Goal: Information Seeking & Learning: Compare options

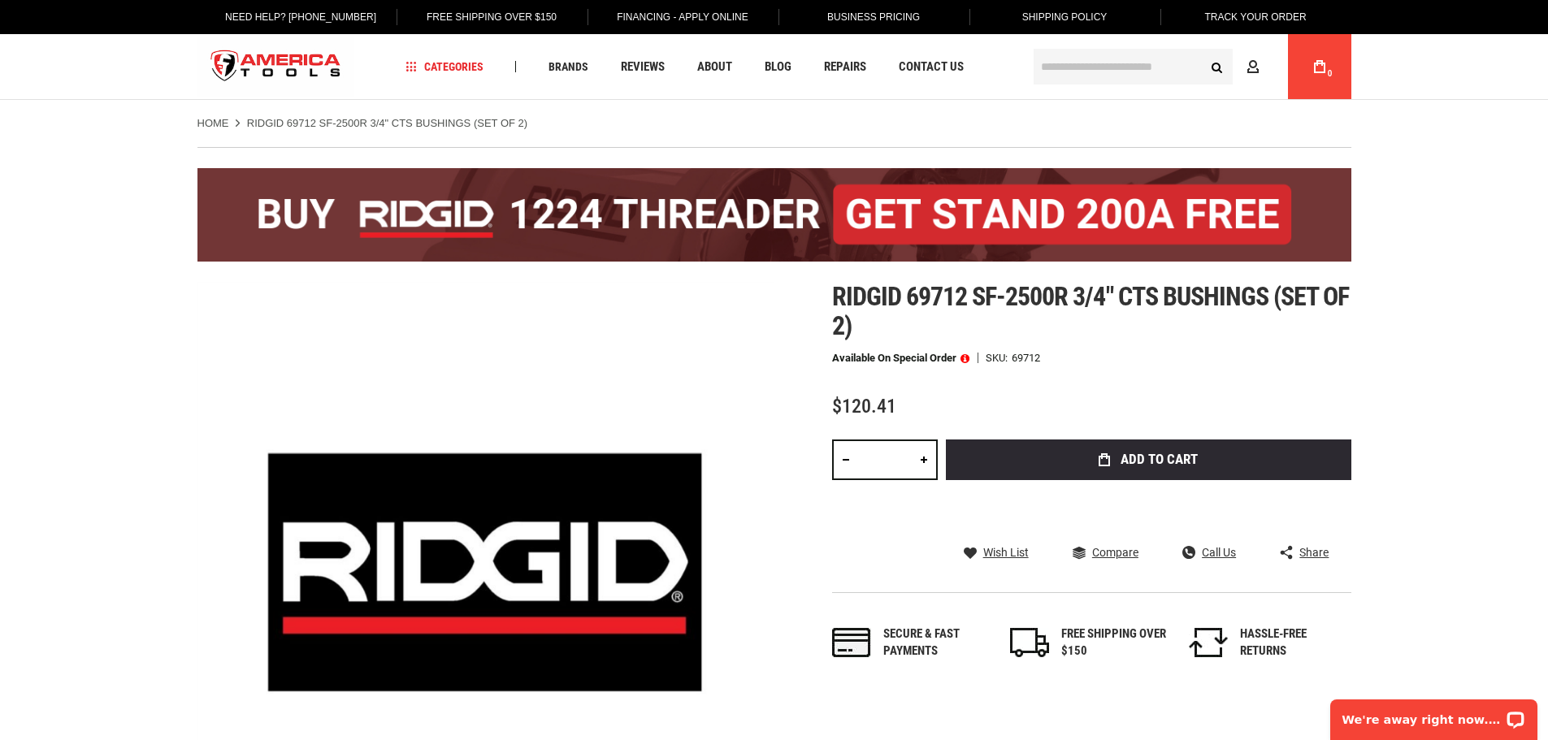
click at [1021, 205] on img at bounding box center [774, 214] width 1154 height 93
click at [849, 288] on span "Ridgid 68847 sf-2000r 1/2" end adapters (set of 2)" at bounding box center [1078, 311] width 492 height 60
